Goal: Transaction & Acquisition: Subscribe to service/newsletter

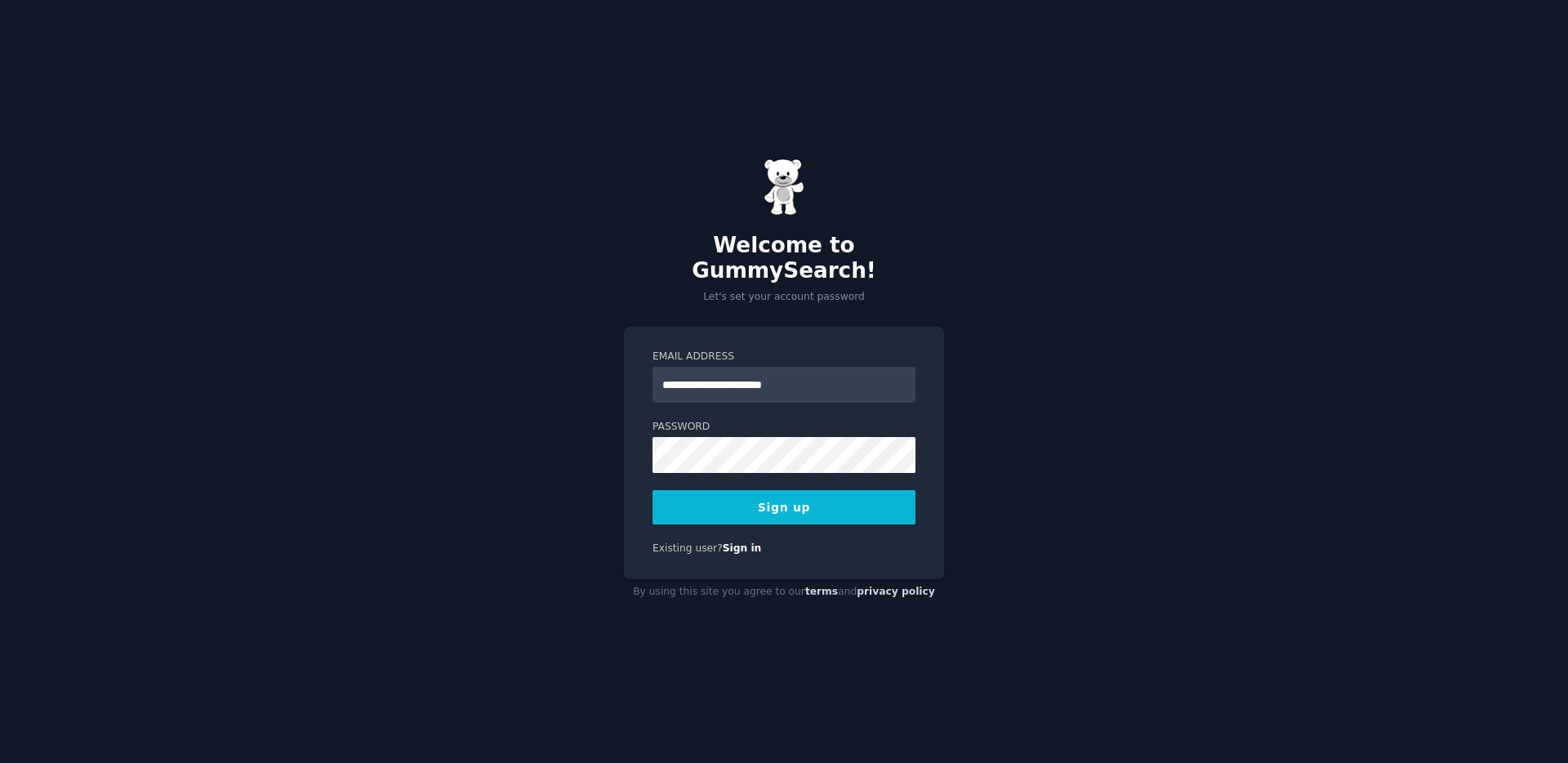
type input "**********"
click at [0, 762] on com-1password-button at bounding box center [0, 763] width 0 height 0
click at [800, 511] on button "Sign up" at bounding box center [784, 506] width 263 height 34
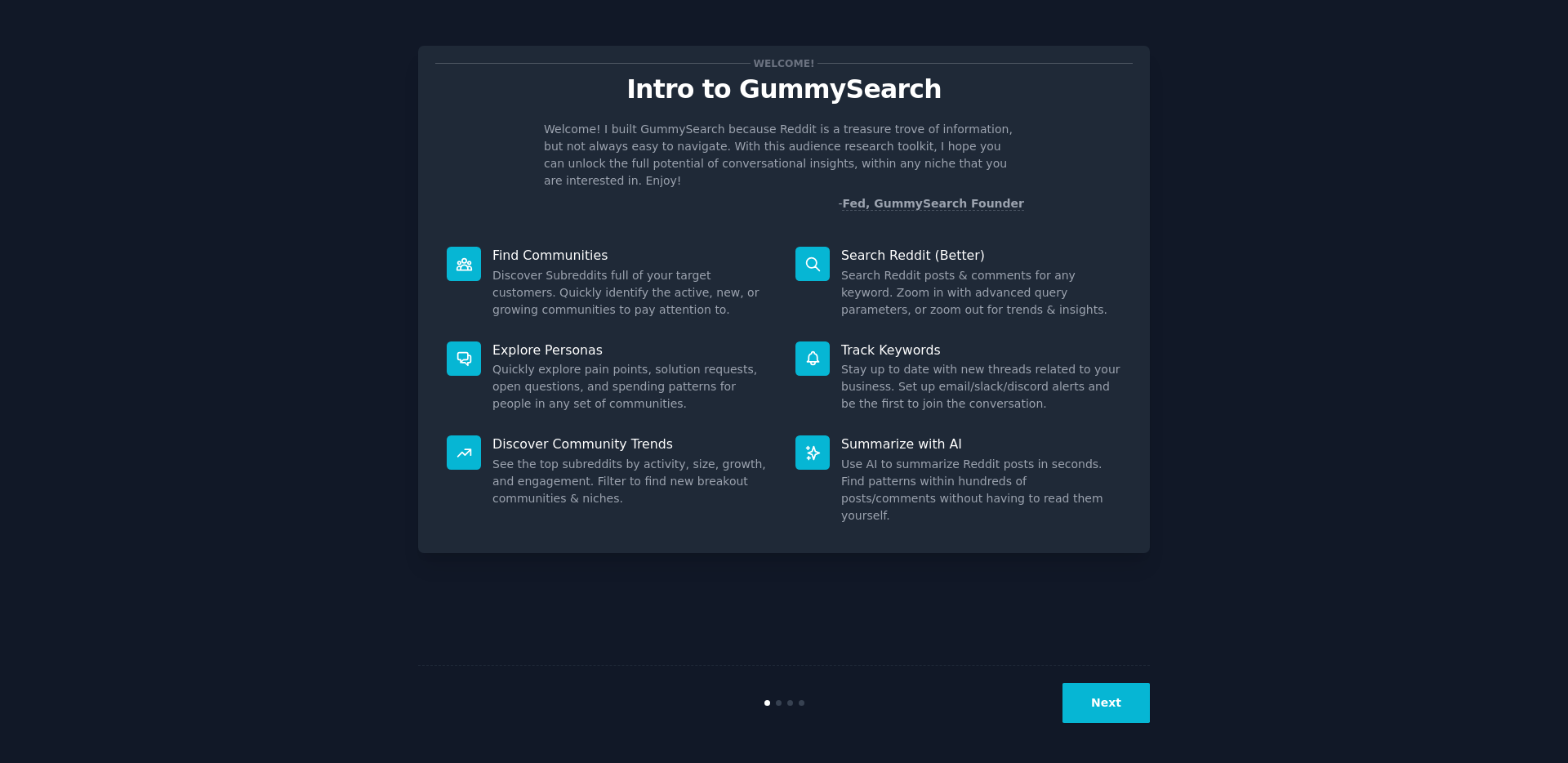
click at [806, 258] on icon at bounding box center [812, 263] width 13 height 13
click at [1114, 709] on button "Next" at bounding box center [1107, 703] width 88 height 40
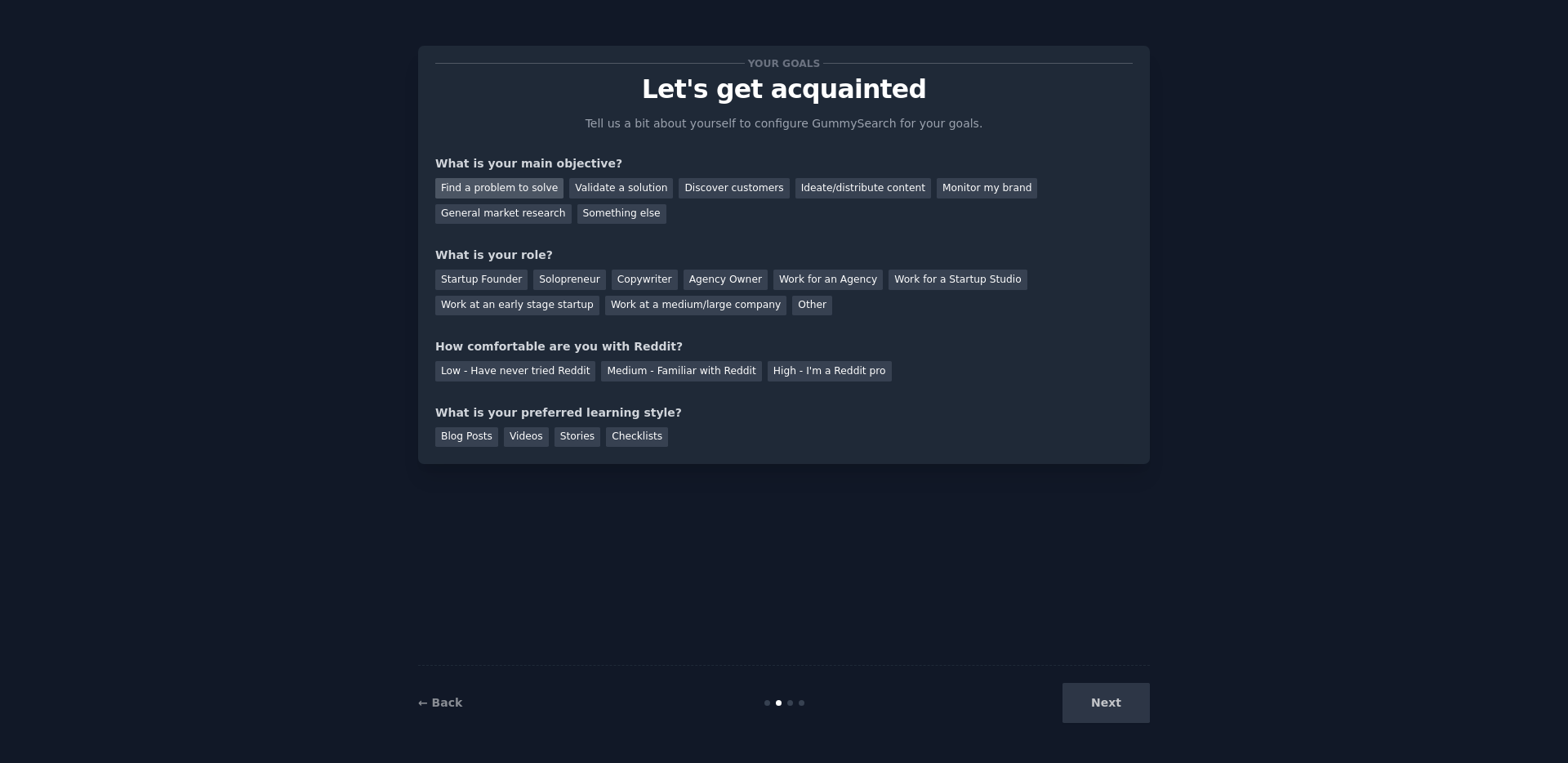
click at [492, 188] on div "Find a problem to solve" at bounding box center [498, 188] width 128 height 20
click at [520, 217] on div "General market research" at bounding box center [503, 214] width 137 height 20
click at [529, 190] on div "Find a problem to solve" at bounding box center [498, 188] width 128 height 20
click at [490, 286] on div "Startup Founder" at bounding box center [481, 279] width 93 height 20
click at [641, 369] on div "Medium - Familiar with Reddit" at bounding box center [681, 371] width 160 height 20
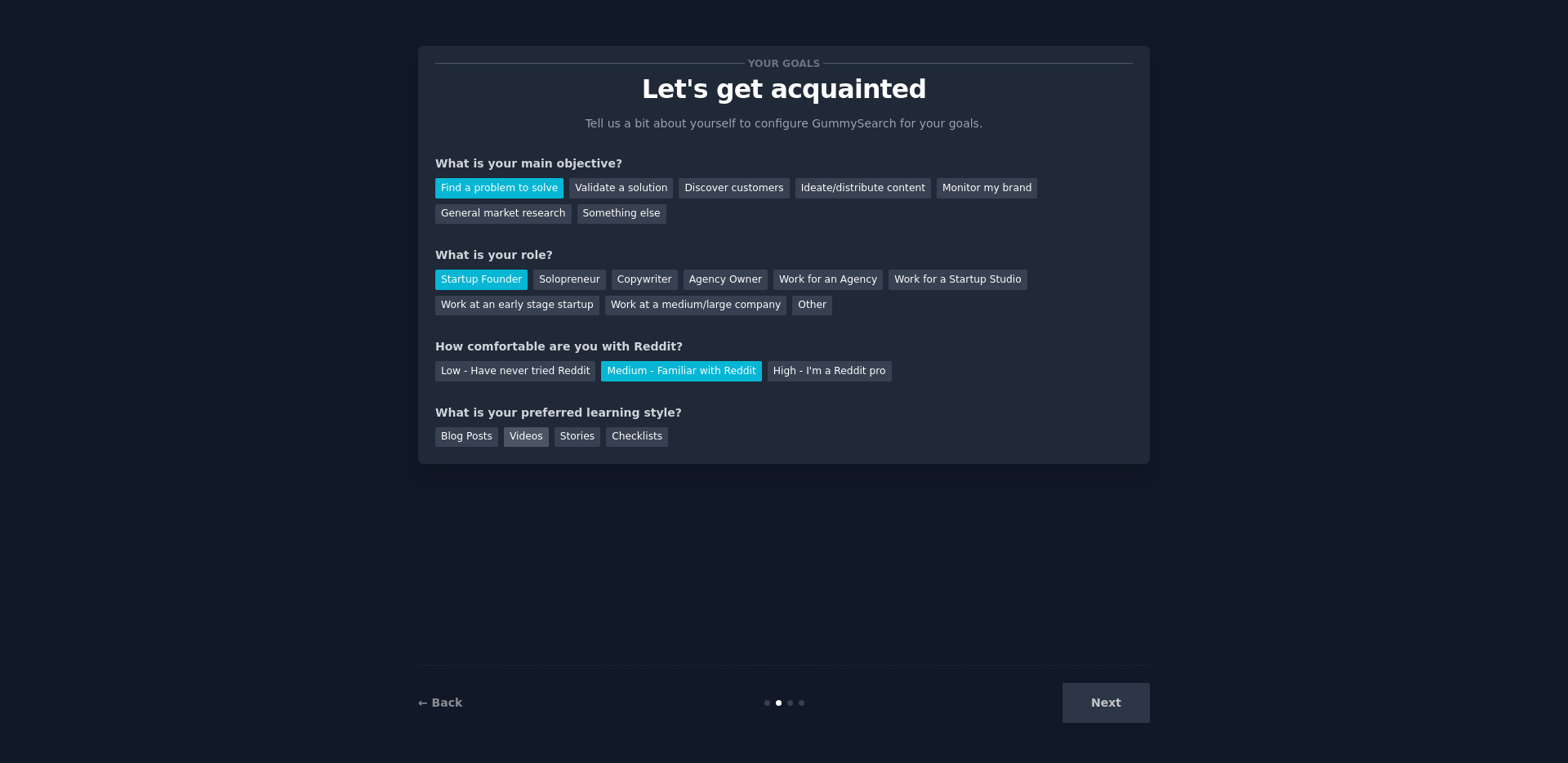
drag, startPoint x: 443, startPoint y: 436, endPoint x: 506, endPoint y: 434, distance: 63.0
click at [449, 435] on div "Blog Posts" at bounding box center [466, 437] width 62 height 20
click at [555, 433] on div "Stories" at bounding box center [577, 437] width 46 height 20
click at [524, 435] on div "Videos" at bounding box center [527, 437] width 45 height 20
click at [469, 439] on div "Blog Posts" at bounding box center [466, 437] width 62 height 20
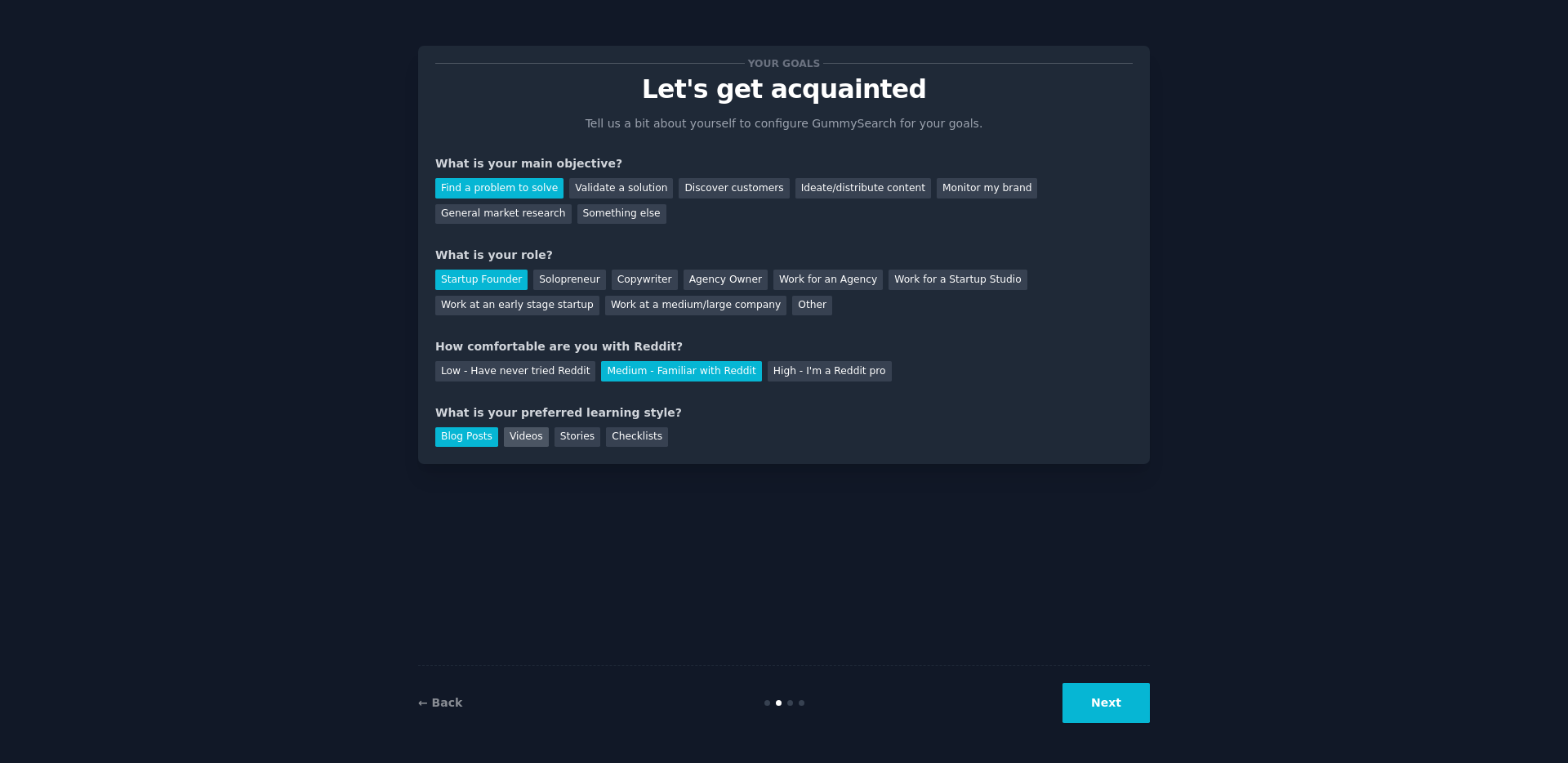
click at [505, 439] on div "Videos" at bounding box center [527, 437] width 45 height 20
click at [1127, 705] on button "Next" at bounding box center [1107, 703] width 88 height 40
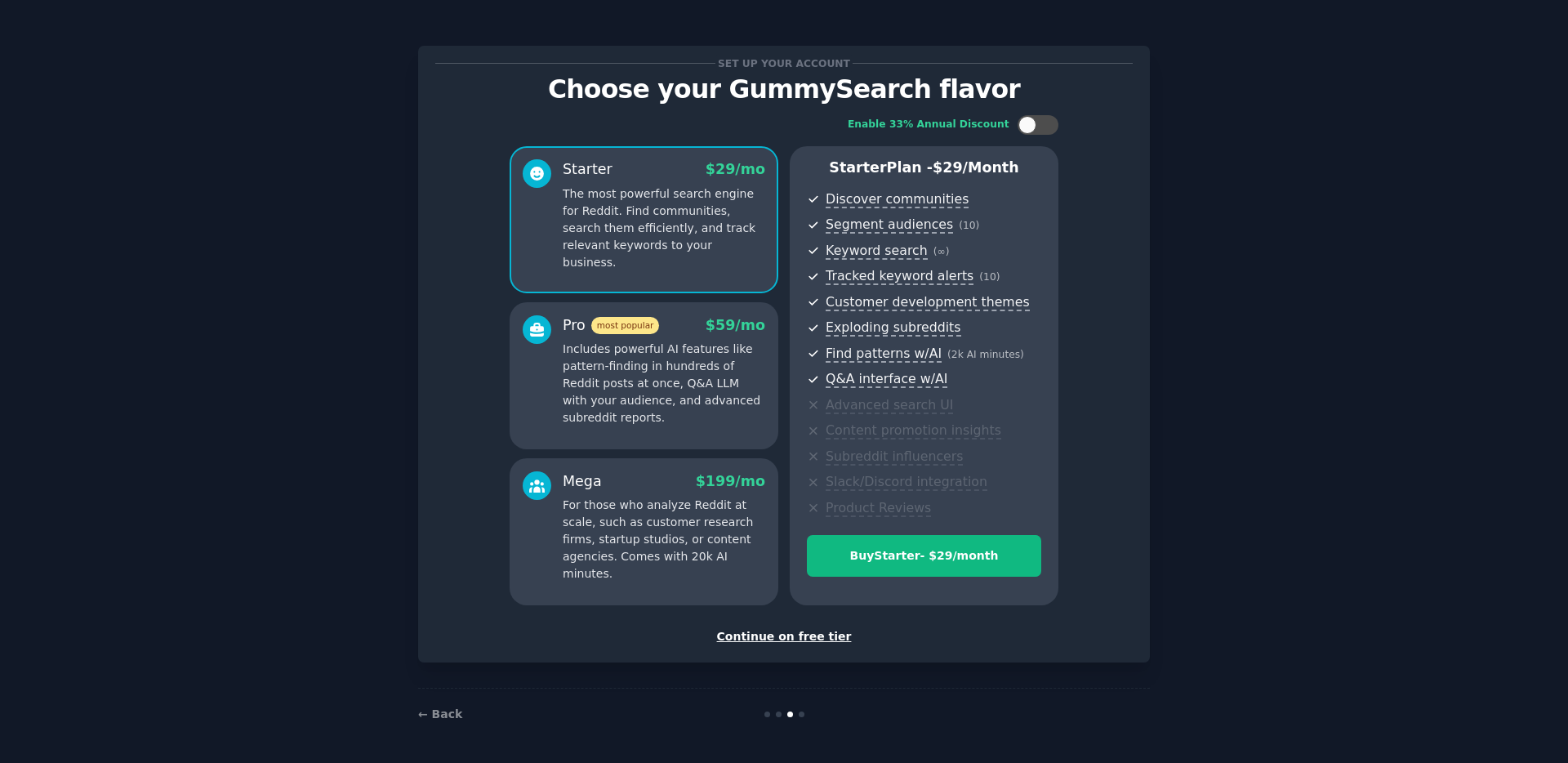
click at [804, 637] on div "Continue on free tier" at bounding box center [783, 637] width 697 height 18
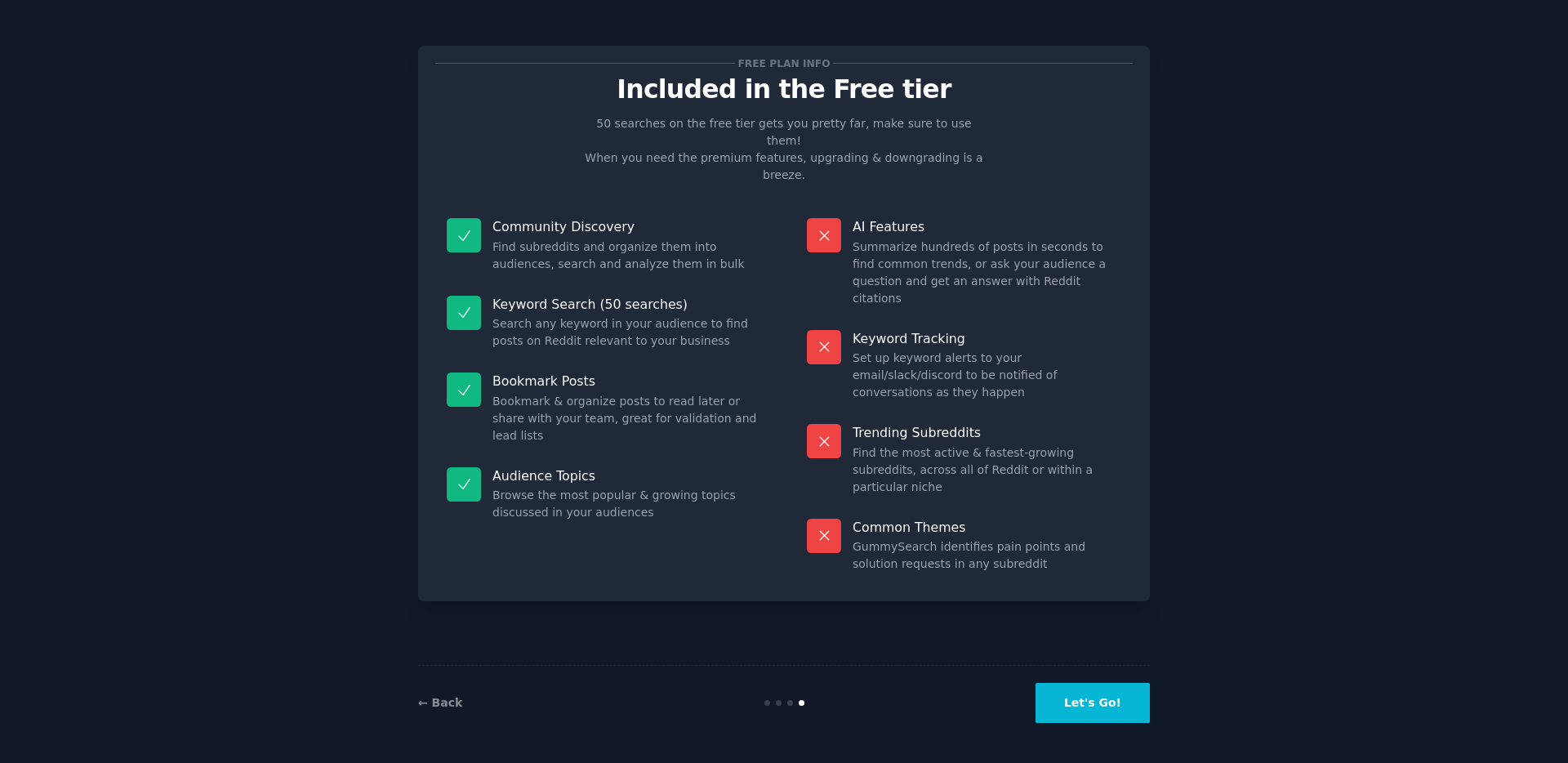
click at [1098, 700] on button "Let's Go!" at bounding box center [1092, 703] width 114 height 40
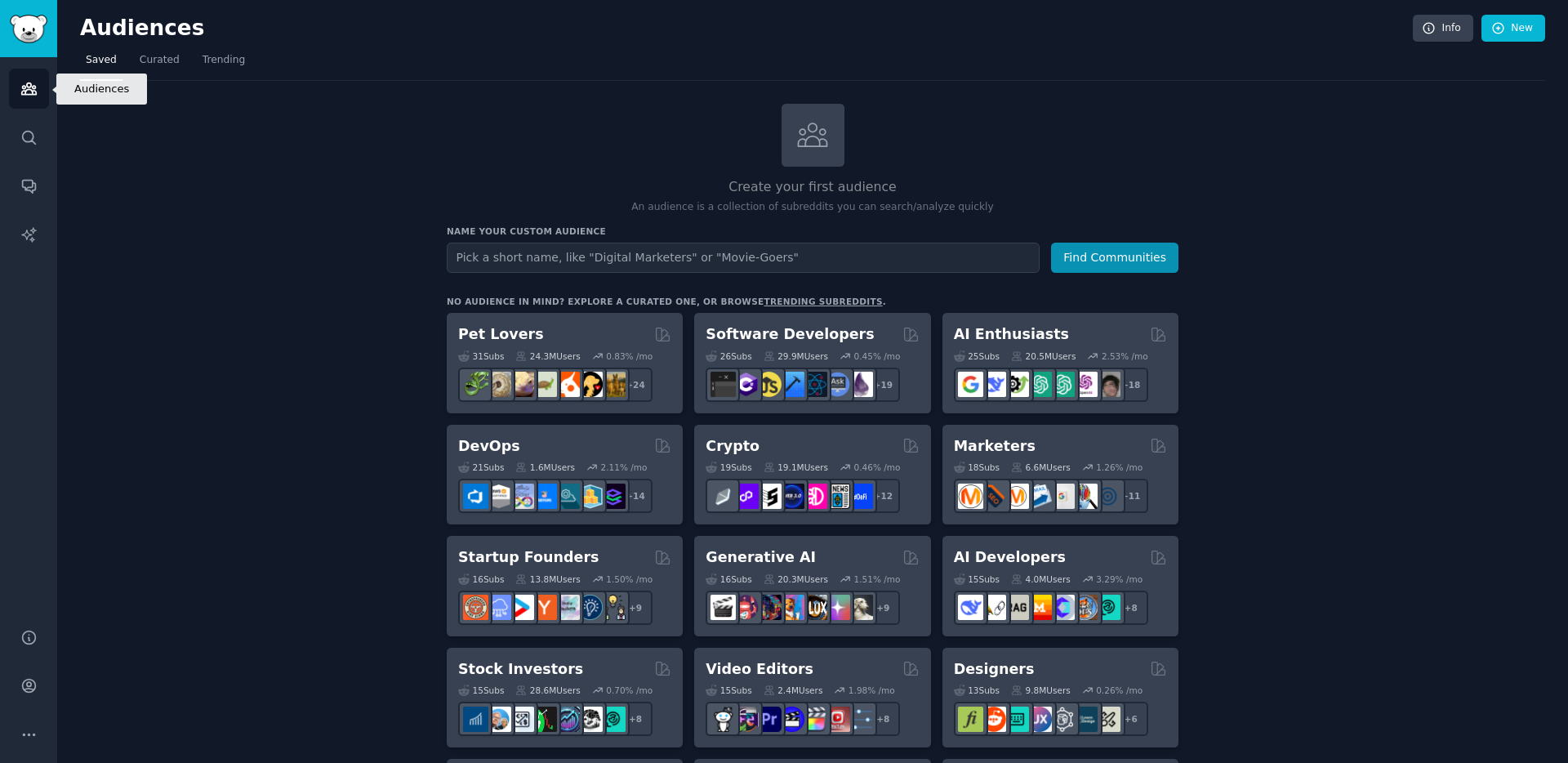
click at [27, 90] on icon "Sidebar" at bounding box center [29, 89] width 18 height 18
click at [229, 66] on span "Trending" at bounding box center [224, 60] width 43 height 15
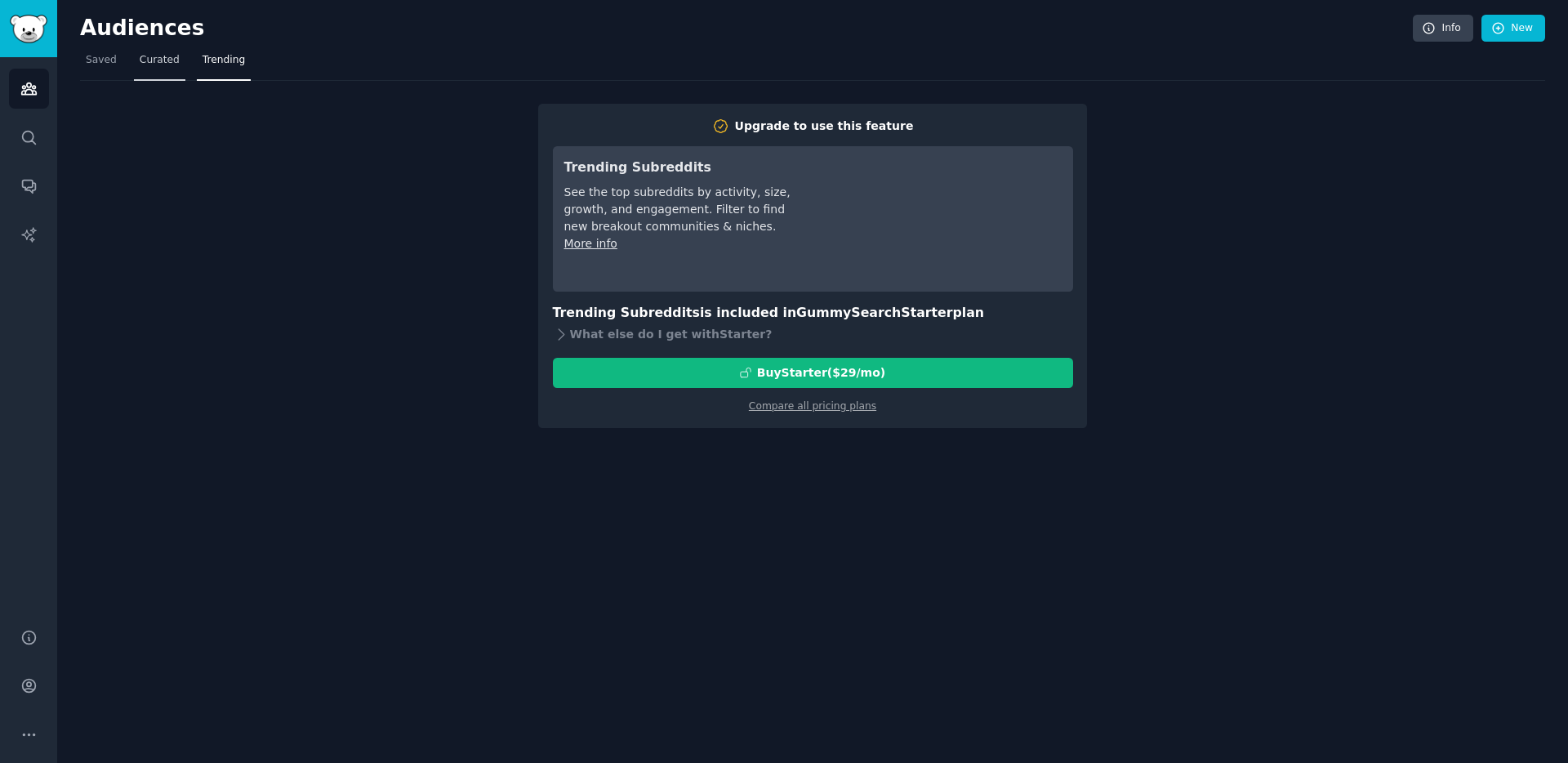
click at [175, 65] on span "Curated" at bounding box center [159, 60] width 40 height 15
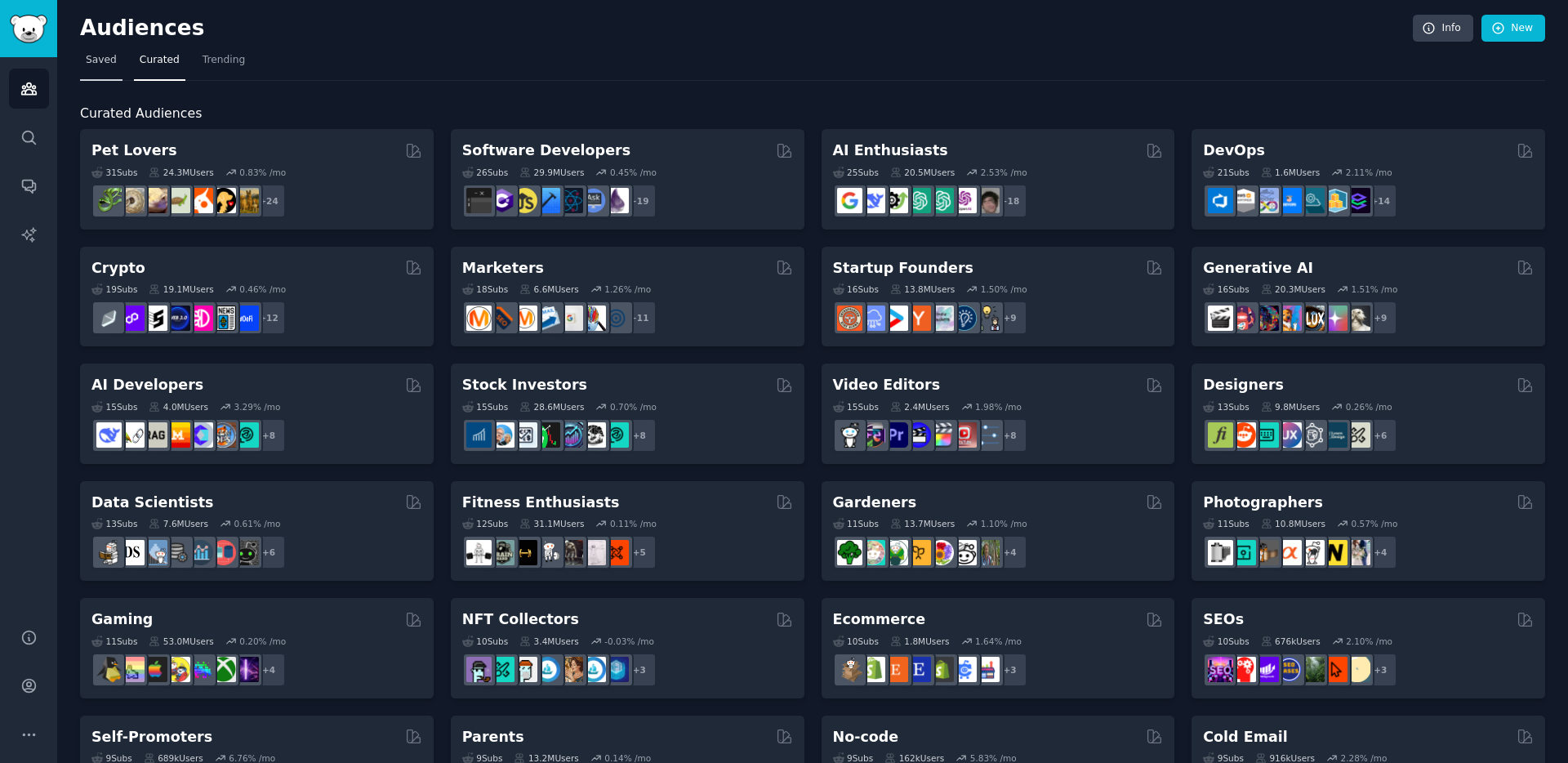
click at [87, 65] on span "Saved" at bounding box center [101, 60] width 31 height 15
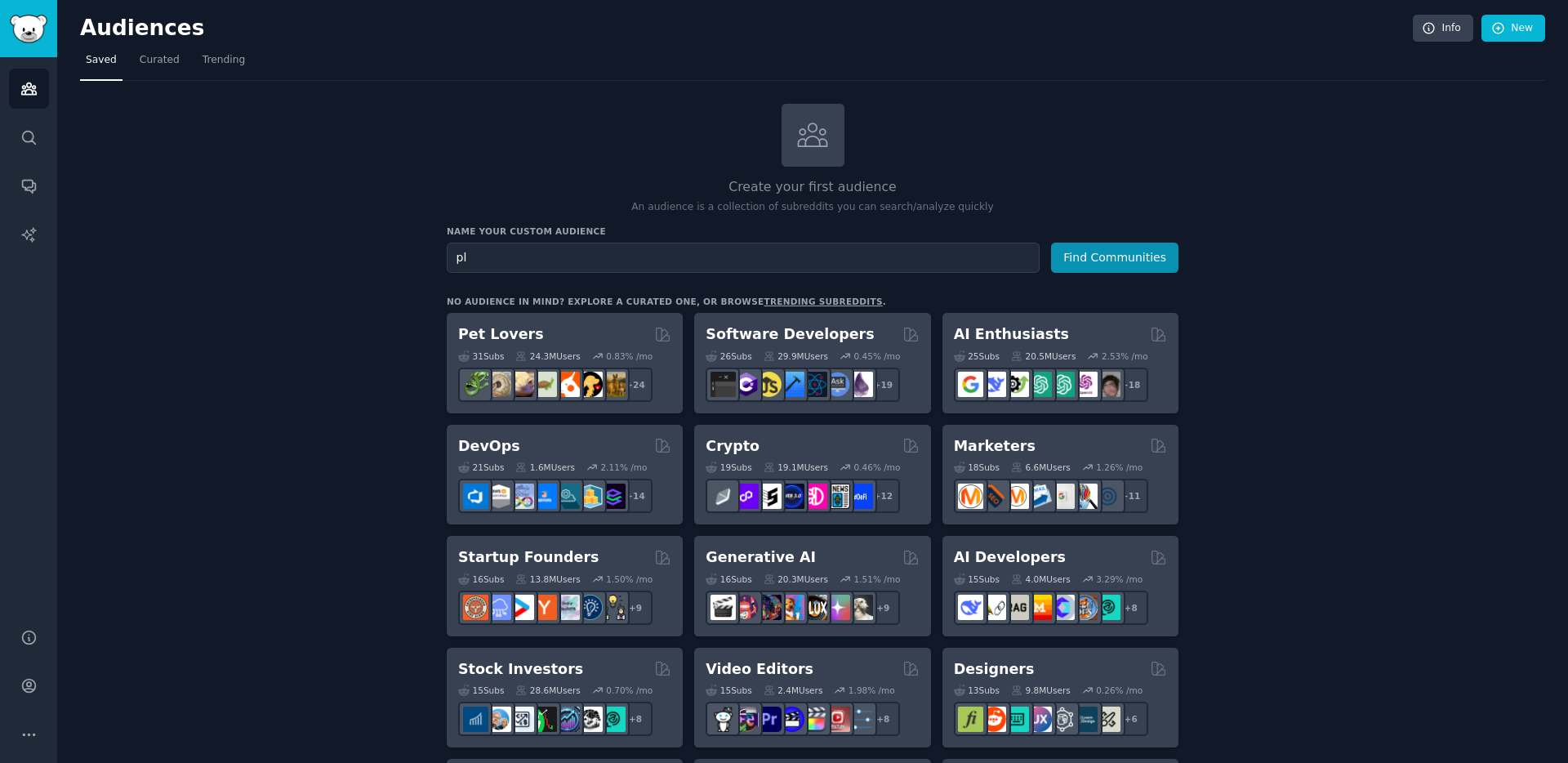
type input "p"
type input "Plumbers"
click at [1112, 265] on button "Find Communities" at bounding box center [1115, 258] width 128 height 30
click at [25, 683] on icon "Sidebar" at bounding box center [28, 686] width 13 height 13
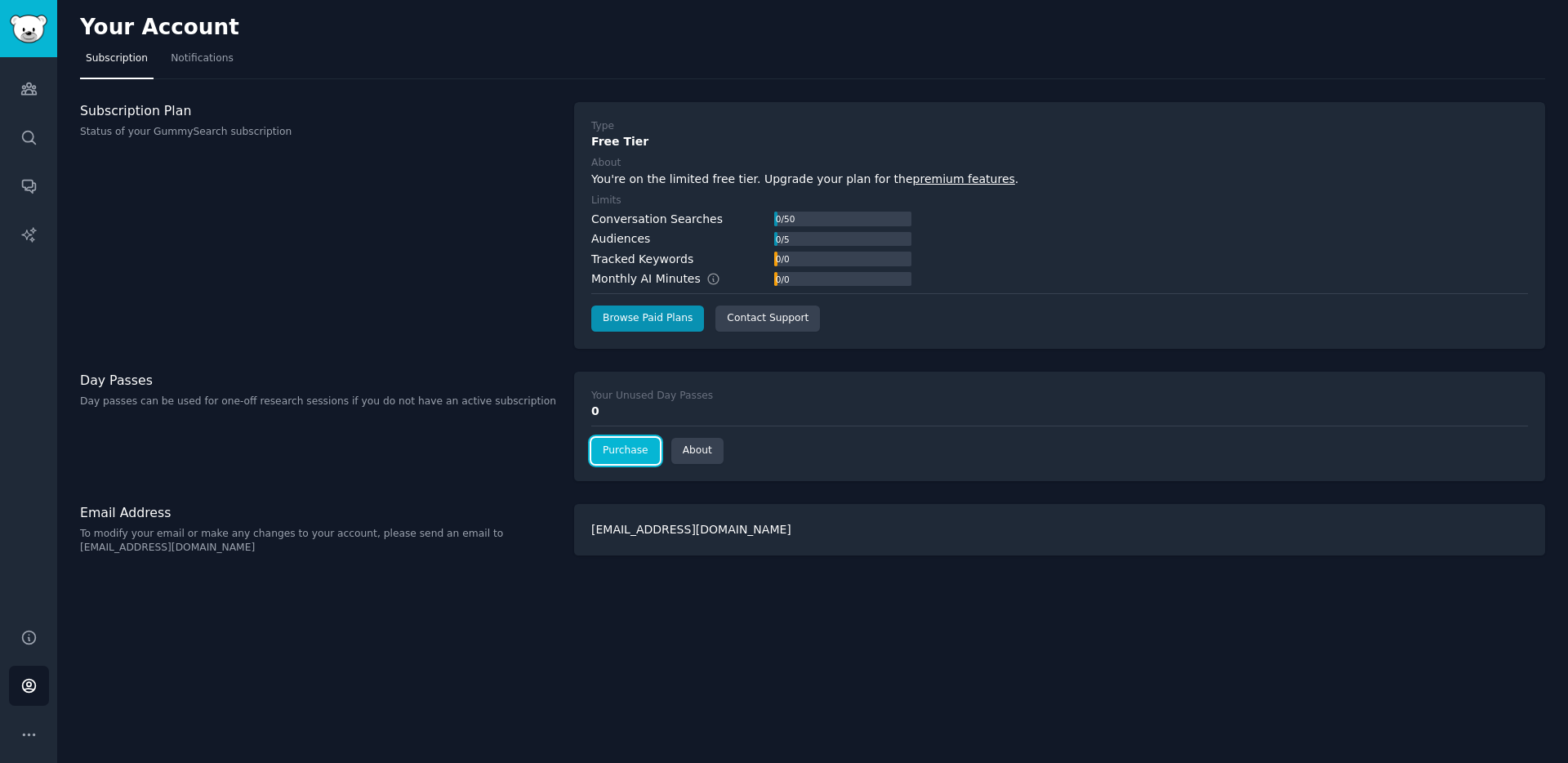
click at [611, 450] on link "Purchase" at bounding box center [625, 451] width 68 height 26
click at [631, 322] on link "Browse Paid Plans" at bounding box center [647, 318] width 113 height 26
